Goal: Check status: Check status

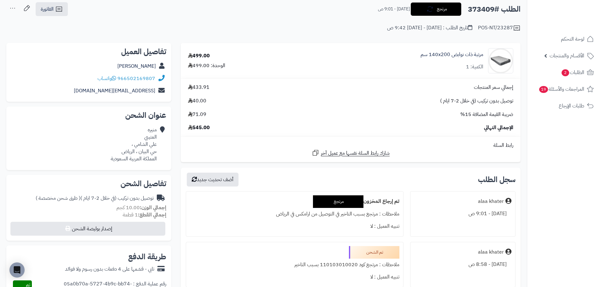
scroll to position [32, 0]
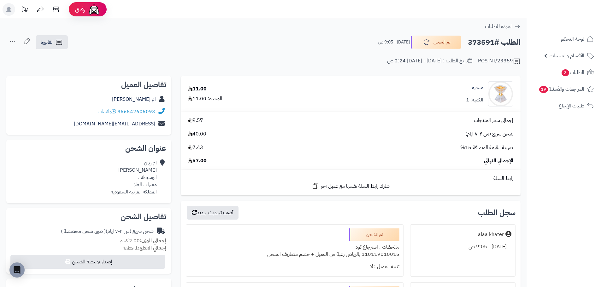
click at [484, 40] on h2 "الطلب #373591" at bounding box center [494, 42] width 53 height 13
copy h2 "373591"
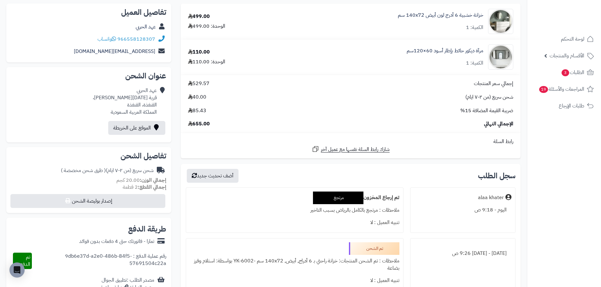
scroll to position [32, 0]
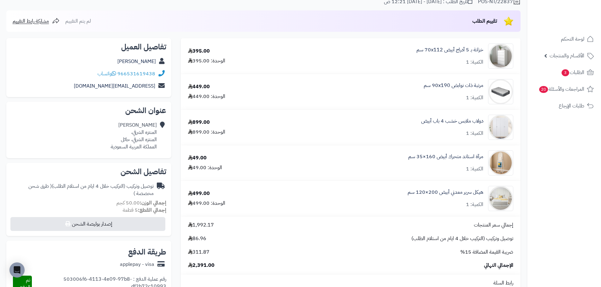
scroll to position [32, 0]
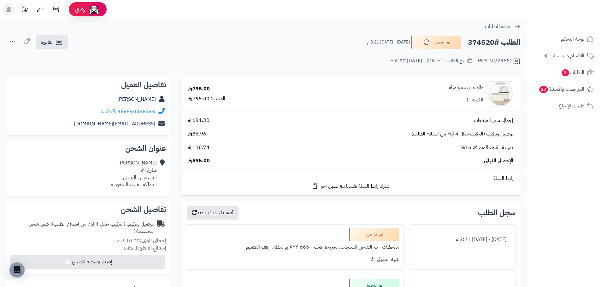
click at [487, 43] on h2 "الطلب #374520" at bounding box center [494, 42] width 53 height 13
copy h2 "374520"
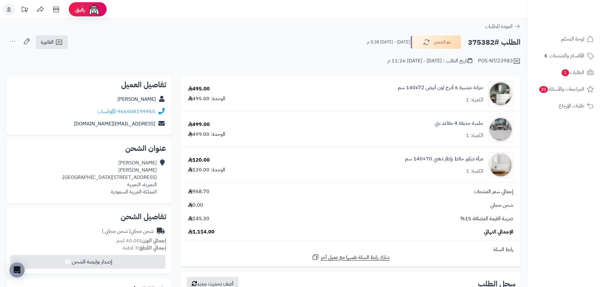
click at [475, 40] on h2 "الطلب #375382" at bounding box center [494, 42] width 53 height 13
copy h2 "375382"
